Goal: Task Accomplishment & Management: Use online tool/utility

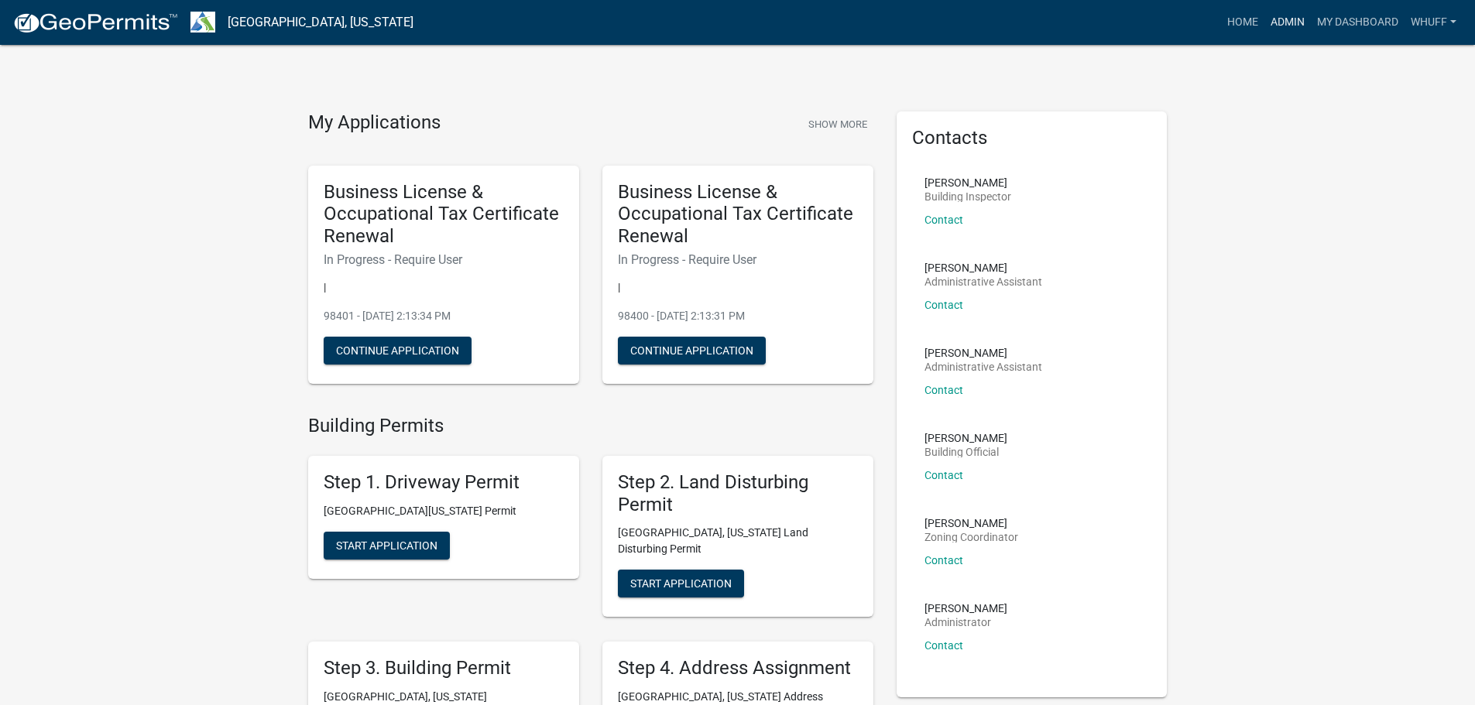
click at [1278, 24] on link "Admin" at bounding box center [1287, 22] width 46 height 29
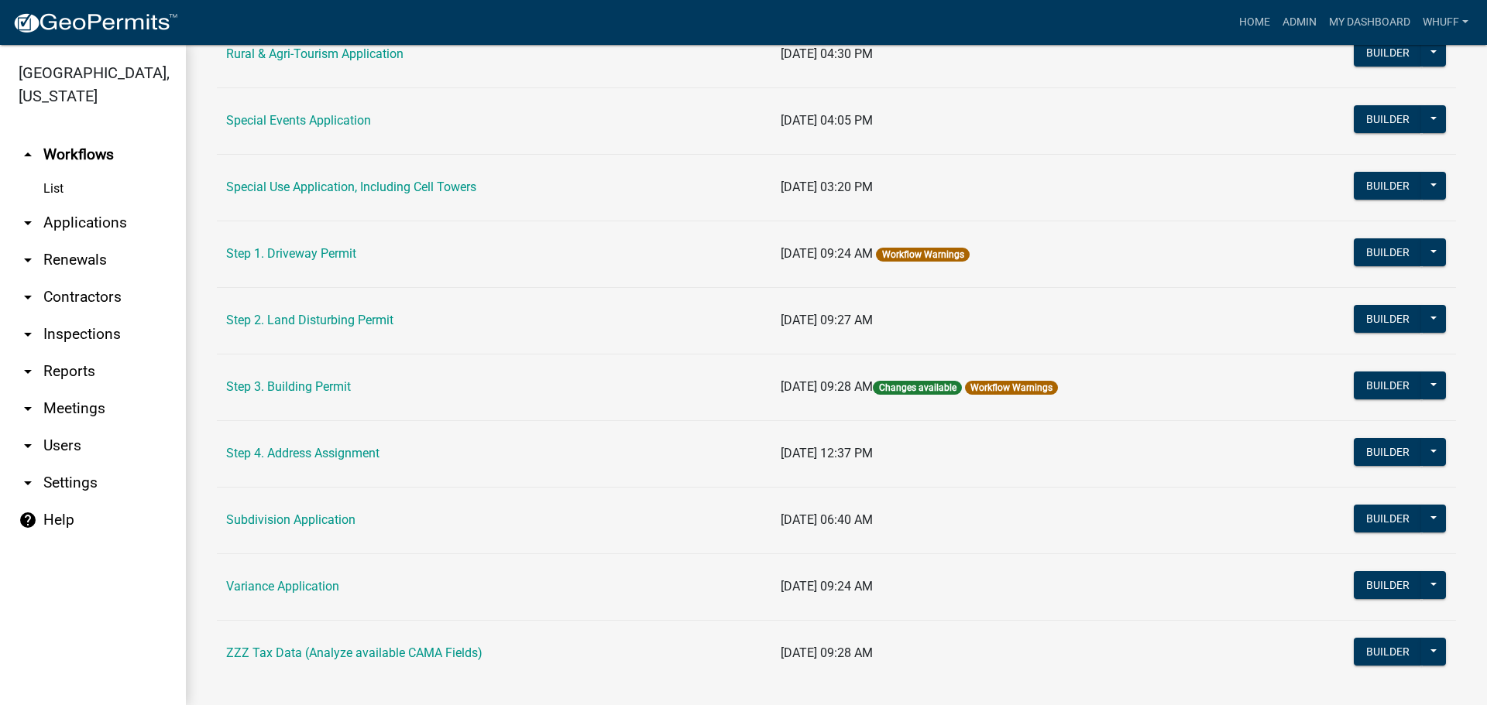
scroll to position [738, 0]
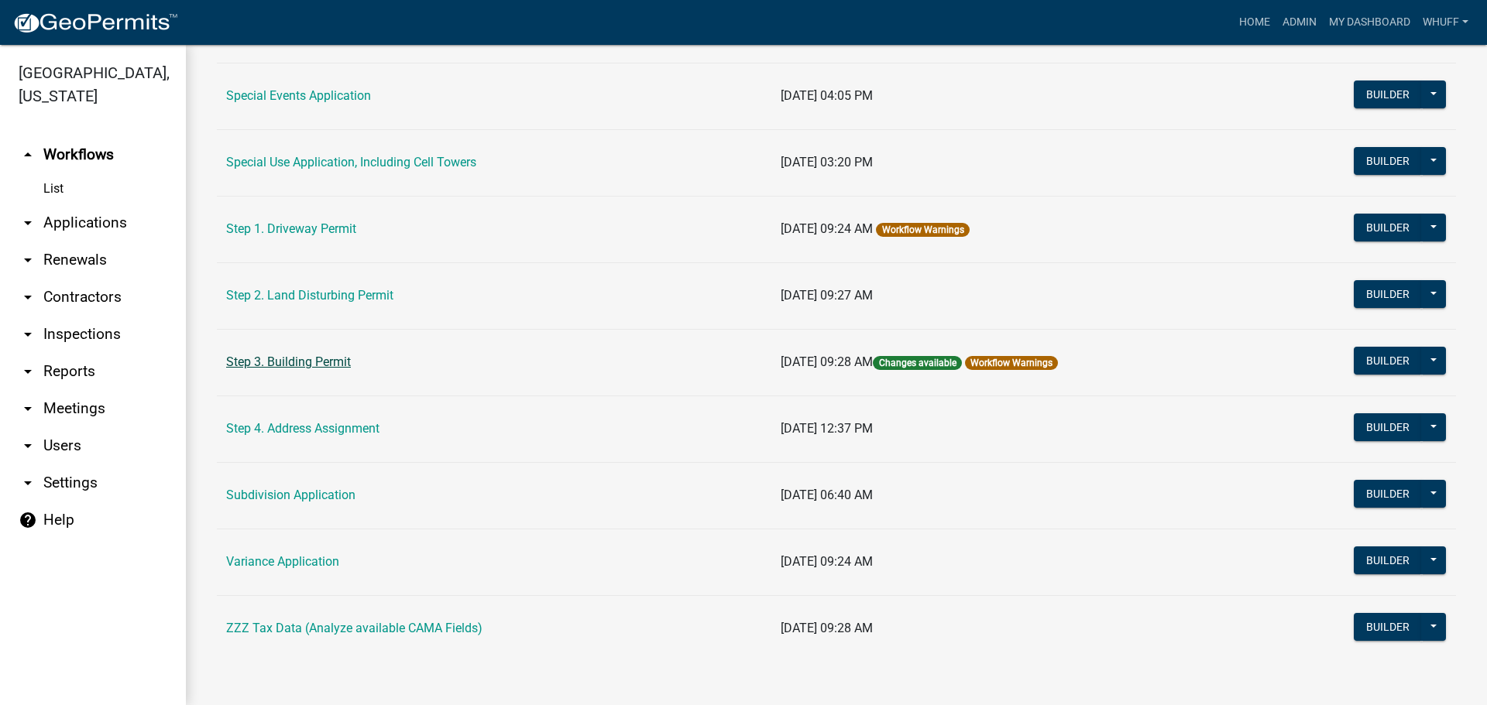
click at [300, 365] on link "Step 3. Building Permit" at bounding box center [288, 362] width 125 height 15
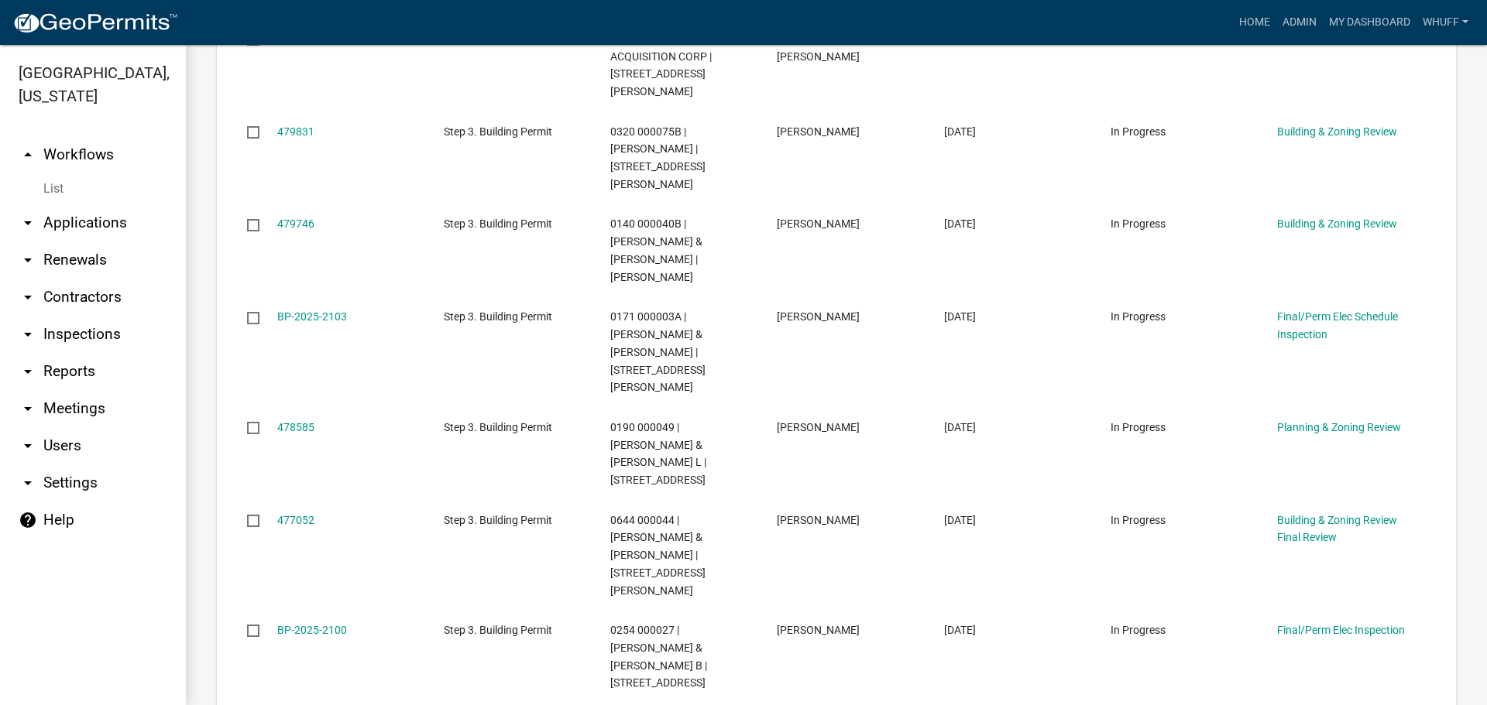
scroll to position [1017, 0]
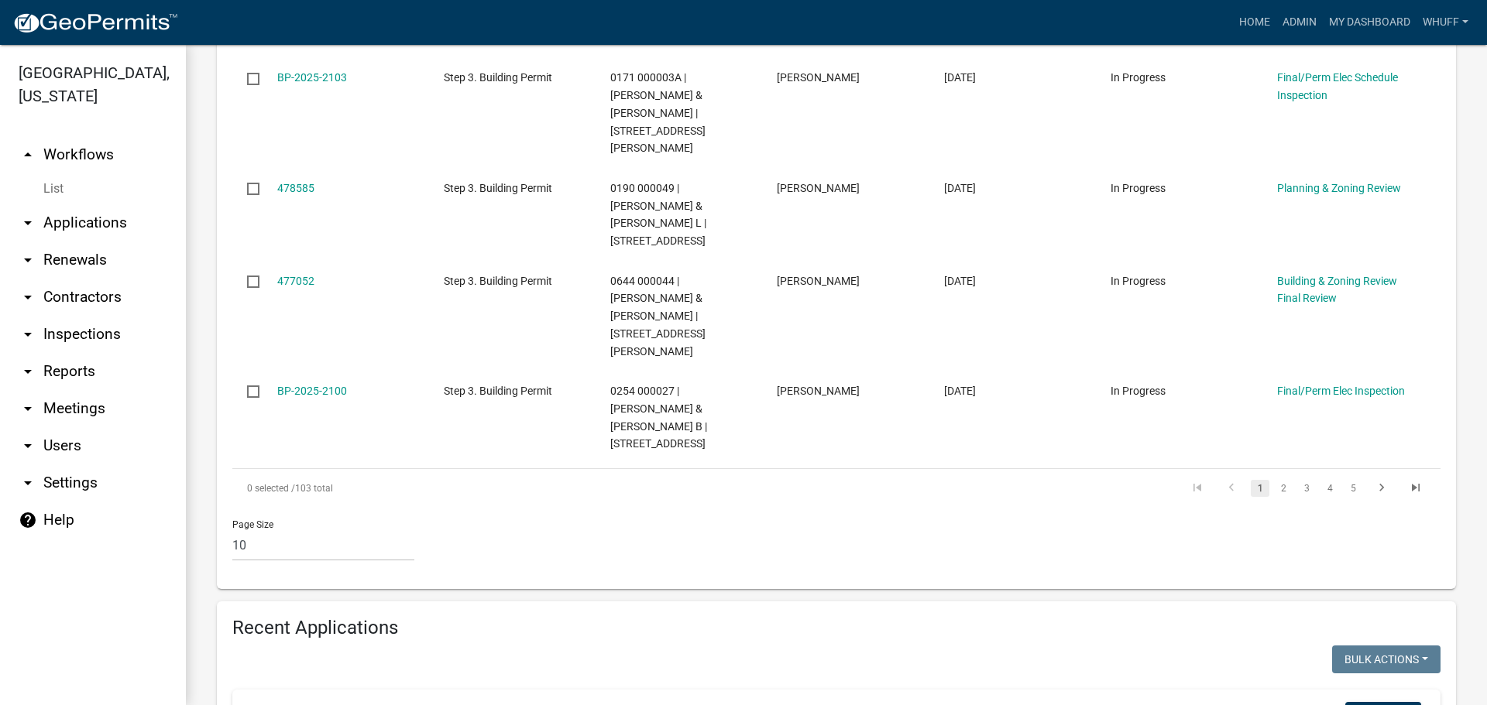
type input "1"
type input "2025-1835"
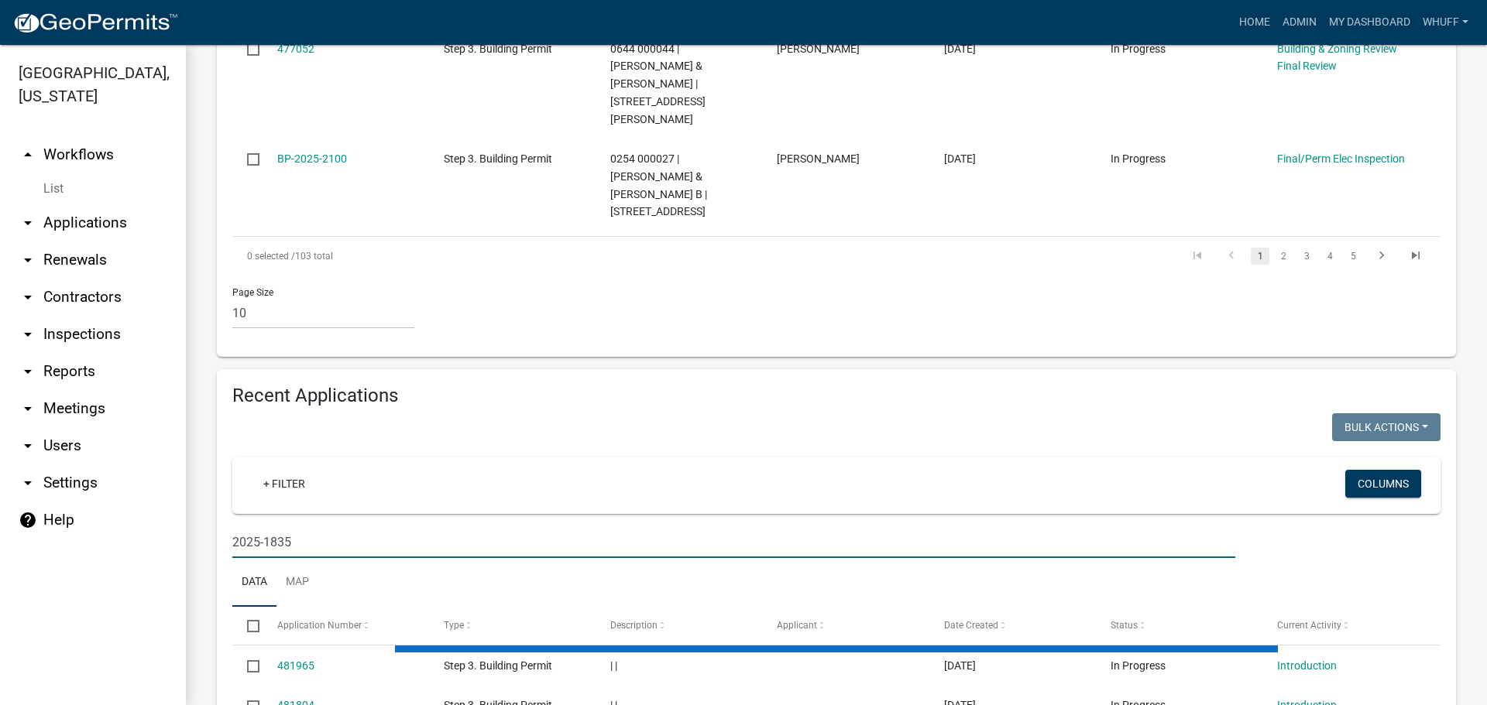
scroll to position [1162, 0]
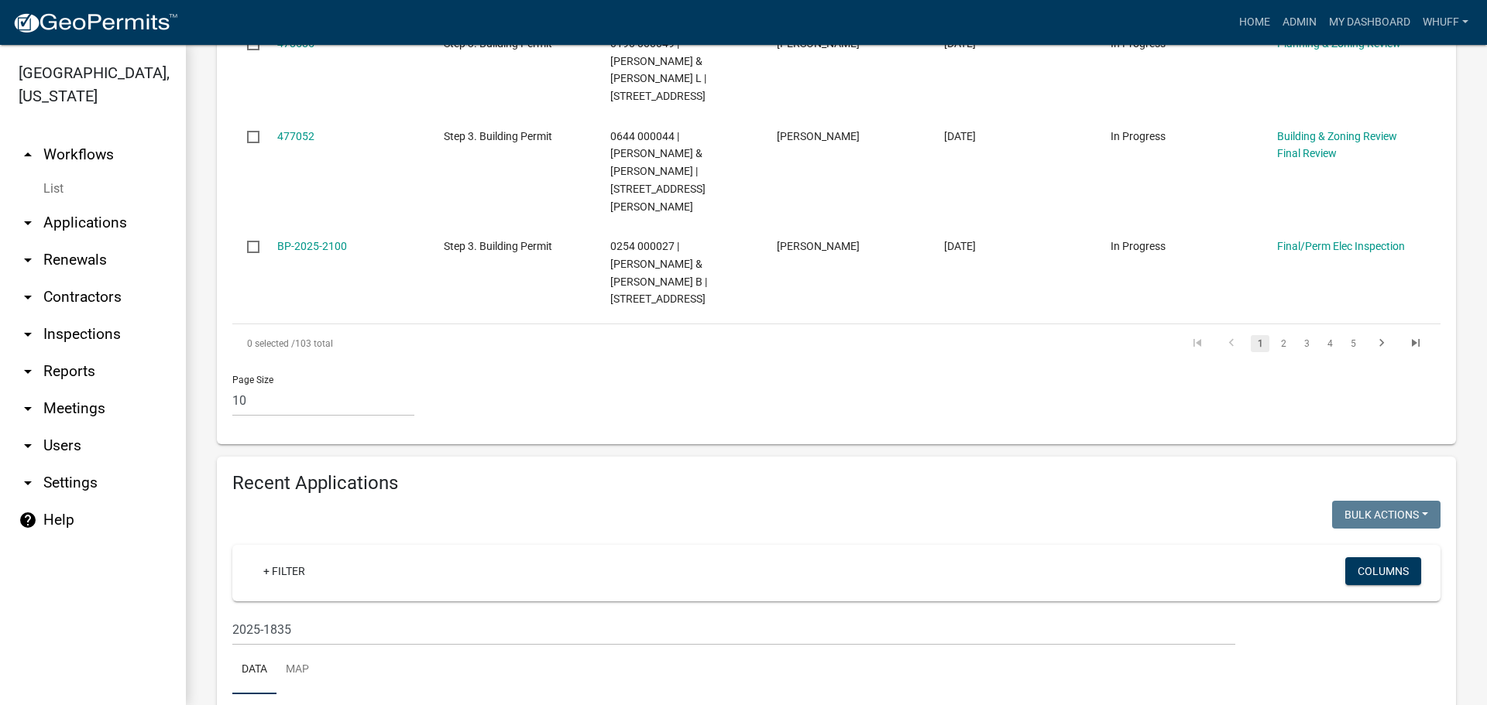
click at [1095, 363] on div "Page Size 10 25 50 100" at bounding box center [836, 396] width 1231 height 66
